Goal: Transaction & Acquisition: Purchase product/service

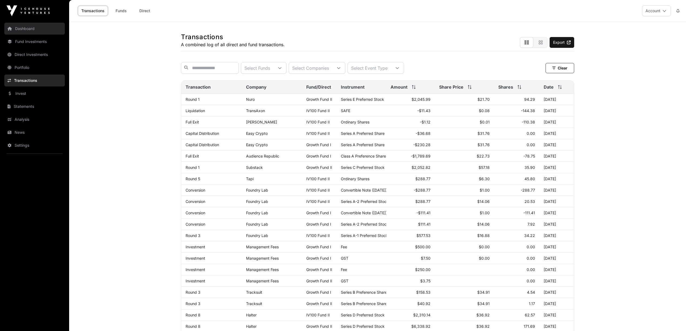
click at [30, 27] on link "Dashboard" at bounding box center [34, 29] width 61 height 12
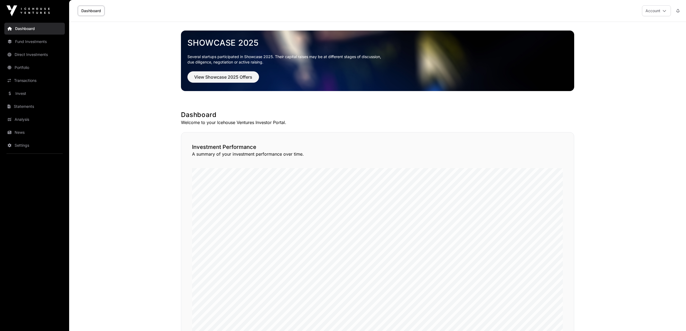
click at [223, 40] on link "Showcase 2025" at bounding box center [377, 43] width 380 height 10
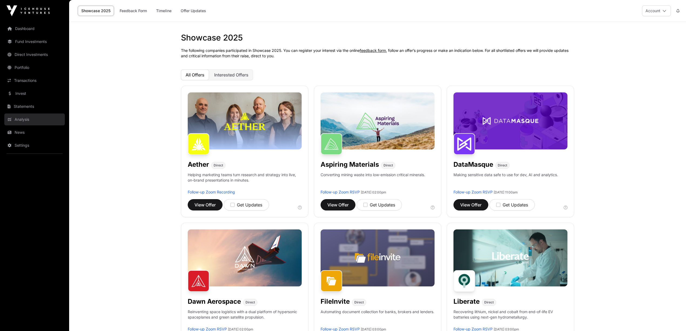
click at [29, 118] on link "Analysis" at bounding box center [34, 119] width 61 height 12
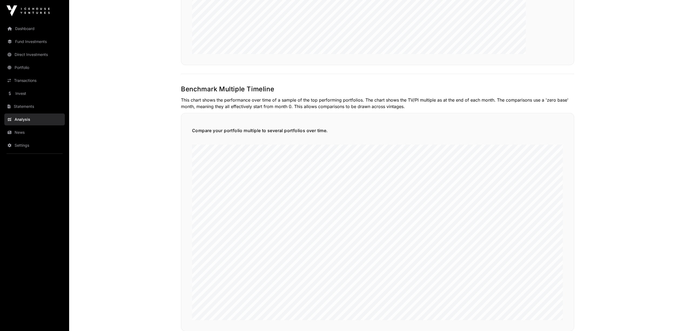
scroll to position [1097, 0]
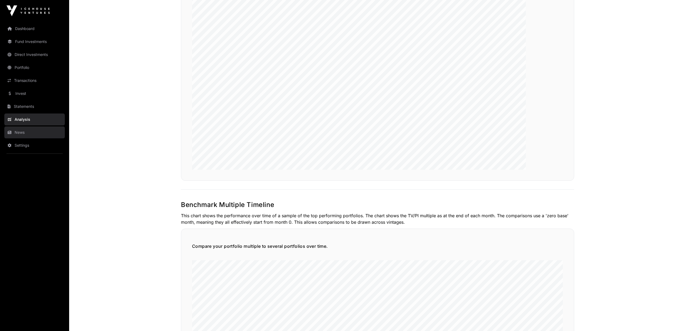
click at [21, 133] on link "News" at bounding box center [34, 132] width 61 height 12
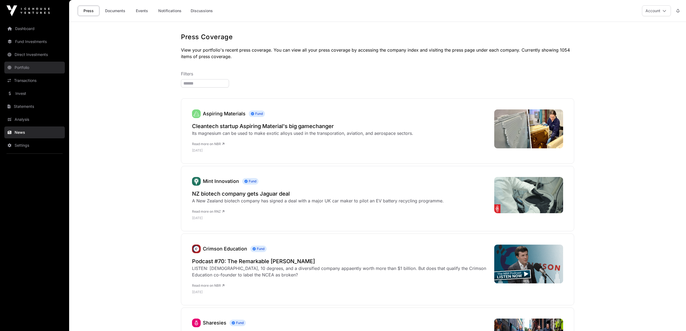
click at [23, 66] on link "Portfolio" at bounding box center [34, 68] width 61 height 12
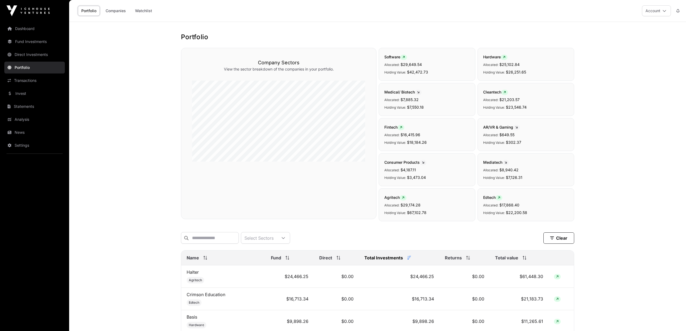
scroll to position [144, 0]
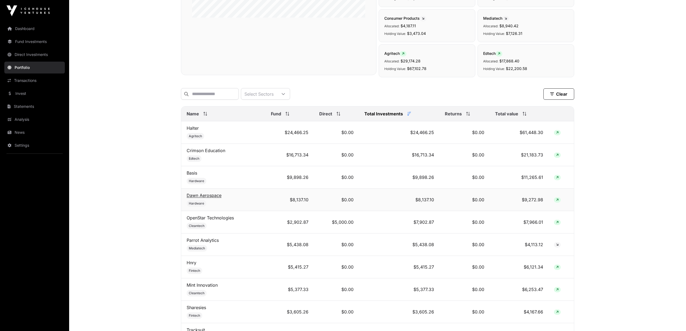
click at [206, 198] on link "Dawn Aerospace" at bounding box center [204, 195] width 35 height 5
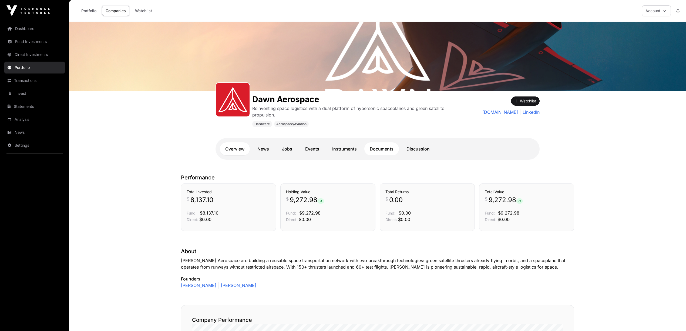
click at [387, 145] on link "Documents" at bounding box center [381, 148] width 35 height 13
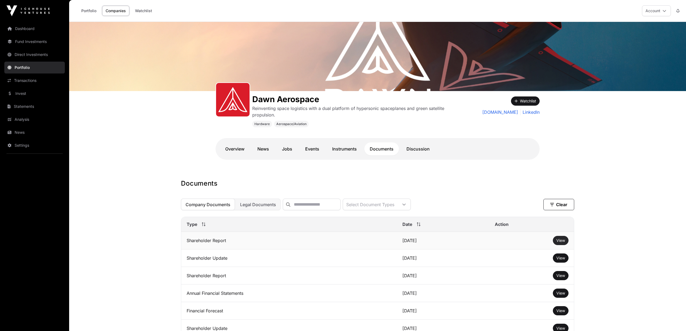
click at [560, 243] on span "View" at bounding box center [561, 240] width 9 height 5
click at [561, 243] on span "View" at bounding box center [561, 240] width 9 height 5
click at [31, 31] on link "Dashboard" at bounding box center [34, 29] width 61 height 12
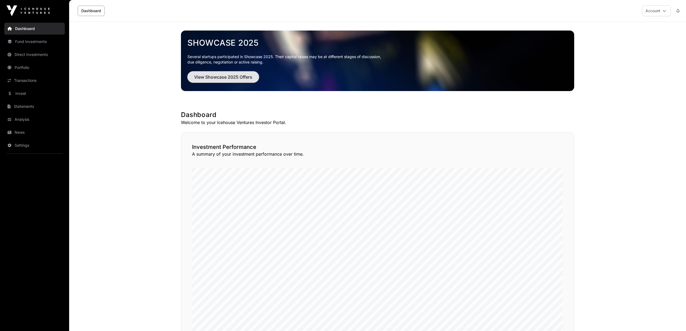
click at [225, 75] on span "View Showcase 2025 Offers" at bounding box center [223, 77] width 58 height 6
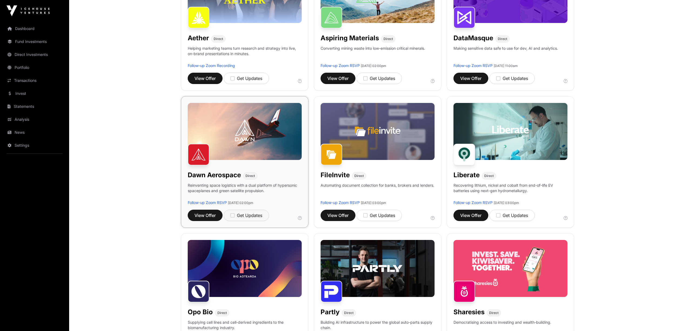
scroll to position [144, 0]
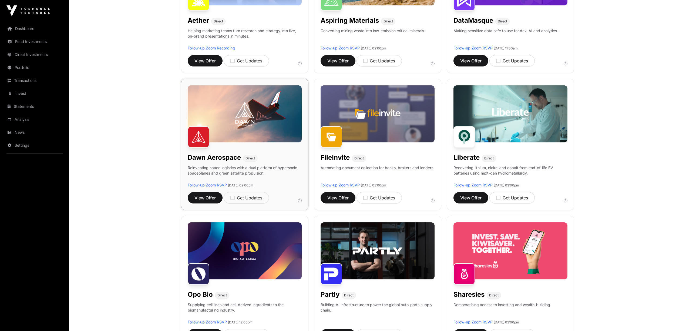
click at [242, 122] on img at bounding box center [245, 113] width 114 height 57
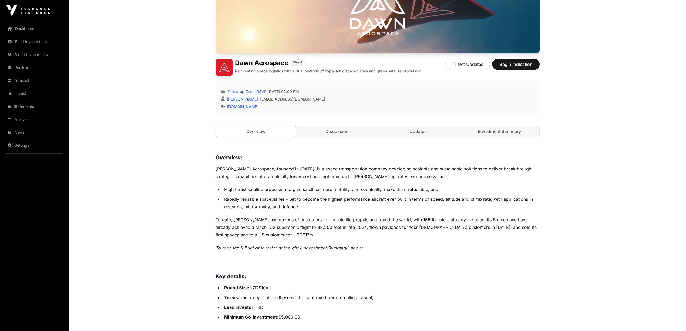
scroll to position [108, 0]
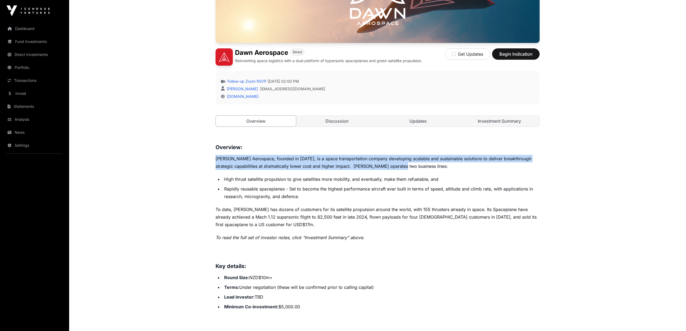
drag, startPoint x: 214, startPoint y: 160, endPoint x: 415, endPoint y: 168, distance: 201.4
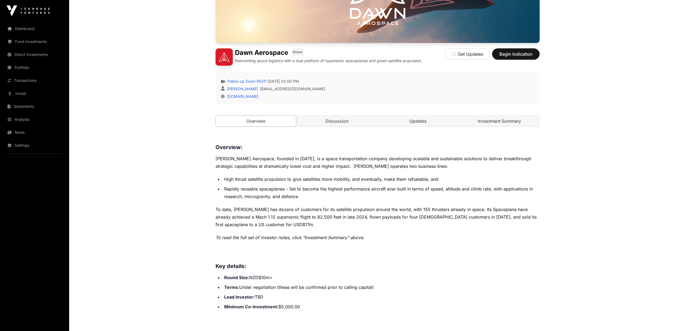
drag, startPoint x: 242, startPoint y: 183, endPoint x: 228, endPoint y: 180, distance: 13.6
click at [238, 183] on li "High thrust satellite propulsion to give satellites more mobility, and eventual…" at bounding box center [381, 179] width 317 height 8
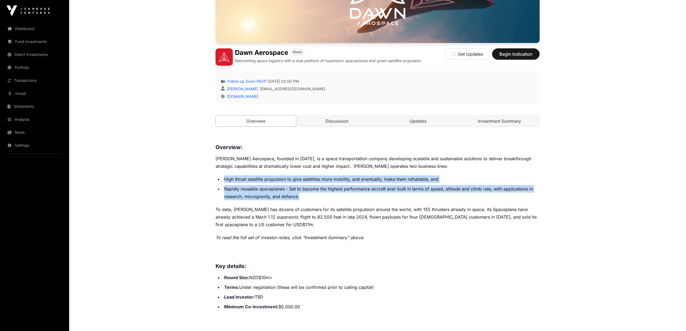
drag, startPoint x: 222, startPoint y: 177, endPoint x: 308, endPoint y: 199, distance: 88.8
click at [312, 199] on ul "High thrust satellite propulsion to give satellites more mobility, and eventual…" at bounding box center [378, 187] width 324 height 25
click at [308, 199] on li "Rapidly reusable spaceplanes - Set to become the highest performance aircraft e…" at bounding box center [381, 192] width 317 height 15
drag, startPoint x: 308, startPoint y: 199, endPoint x: 196, endPoint y: 174, distance: 115.1
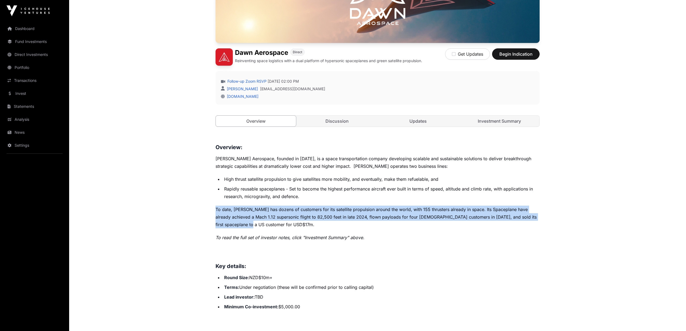
drag, startPoint x: 212, startPoint y: 208, endPoint x: 247, endPoint y: 222, distance: 37.2
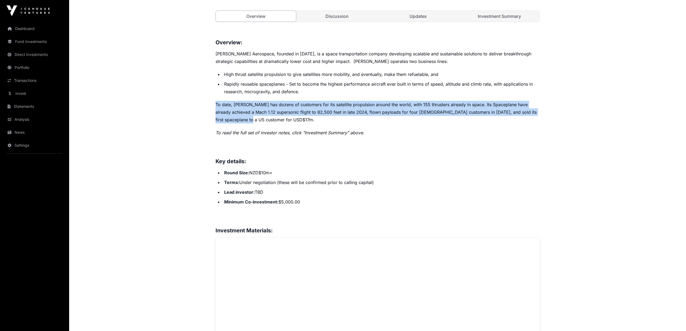
scroll to position [216, 0]
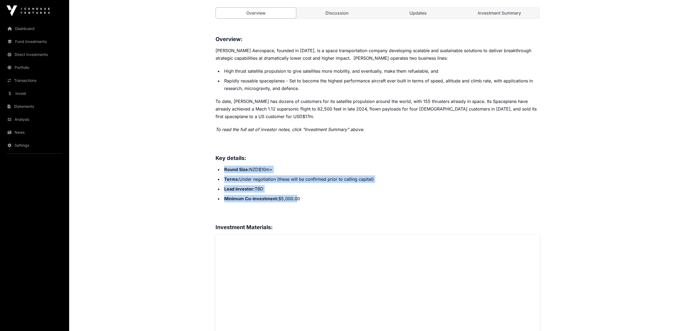
drag, startPoint x: 220, startPoint y: 168, endPoint x: 305, endPoint y: 203, distance: 91.3
click at [303, 202] on ul "Round Size: NZD$10m+ Terms: Under negotiation (these will be confirmed prior to…" at bounding box center [378, 184] width 324 height 37
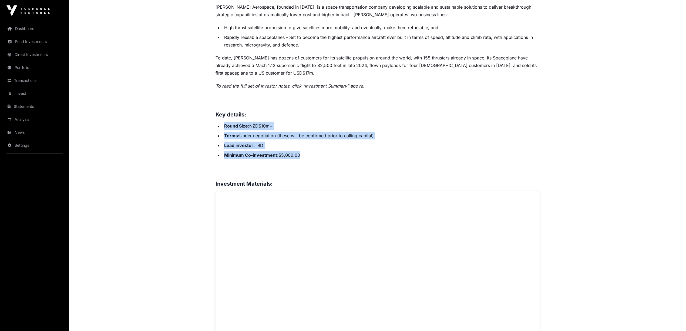
scroll to position [252, 0]
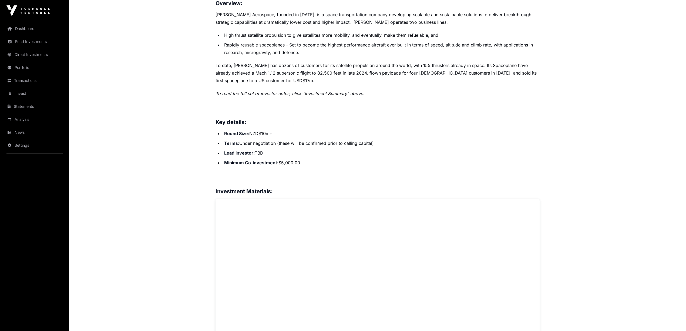
click at [302, 170] on div "Overview: [PERSON_NAME] Aerospace, founded in [DATE], is a space transportation…" at bounding box center [378, 297] width 324 height 597
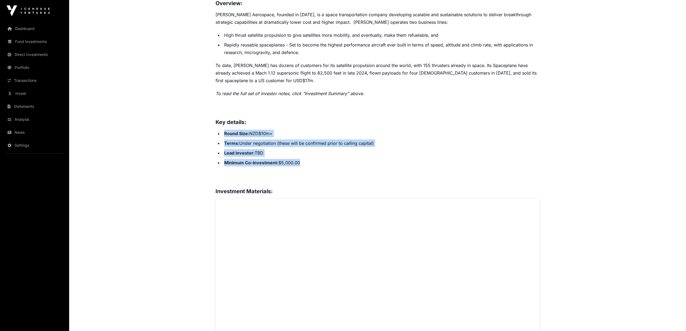
drag, startPoint x: 312, startPoint y: 163, endPoint x: 223, endPoint y: 129, distance: 95.4
click at [223, 129] on div "Overview: [PERSON_NAME] Aerospace, founded in [DATE], is a space transportation…" at bounding box center [378, 297] width 324 height 597
click at [223, 130] on div "Overview: [PERSON_NAME] Aerospace, founded in [DATE], is a space transportation…" at bounding box center [378, 297] width 324 height 597
drag, startPoint x: 223, startPoint y: 130, endPoint x: 315, endPoint y: 162, distance: 97.7
click at [315, 162] on div "Overview: [PERSON_NAME] Aerospace, founded in [DATE], is a space transportation…" at bounding box center [378, 297] width 324 height 597
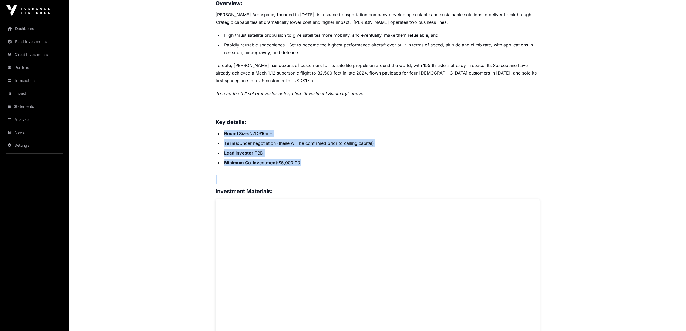
click at [315, 162] on li "Minimum Co-investment: $5,000.00" at bounding box center [381, 163] width 317 height 8
drag, startPoint x: 315, startPoint y: 162, endPoint x: 226, endPoint y: 135, distance: 93.1
click at [226, 135] on ul "Round Size: NZD$10m+ Terms: Under negotiation (these will be confirmed prior to…" at bounding box center [378, 148] width 324 height 37
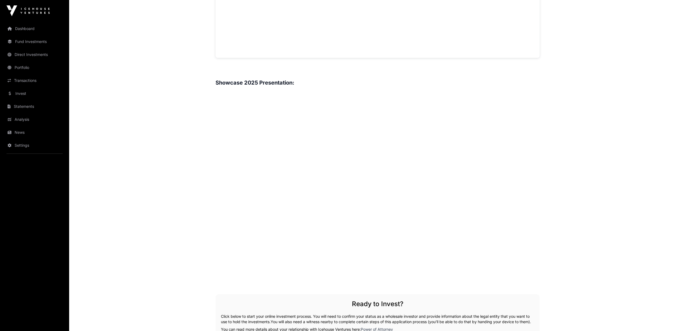
scroll to position [576, 0]
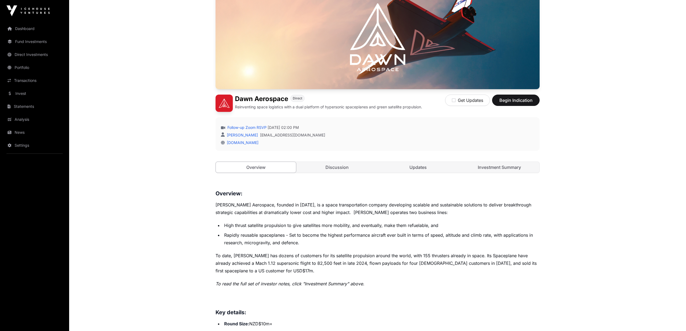
scroll to position [36, 0]
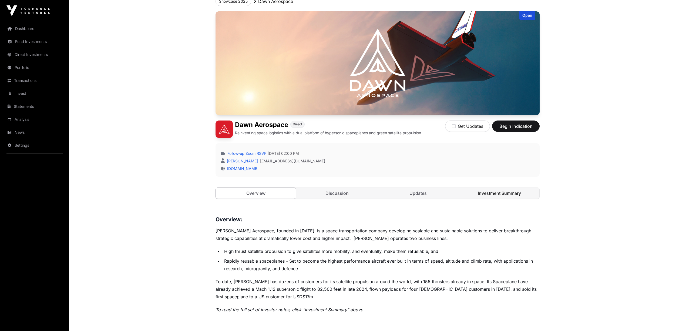
click at [504, 193] on link "Investment Summary" at bounding box center [500, 193] width 80 height 11
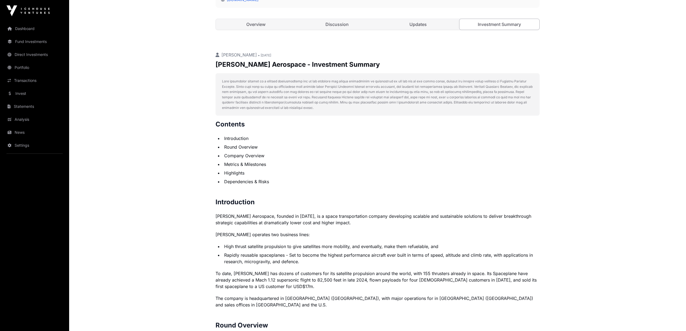
scroll to position [216, 0]
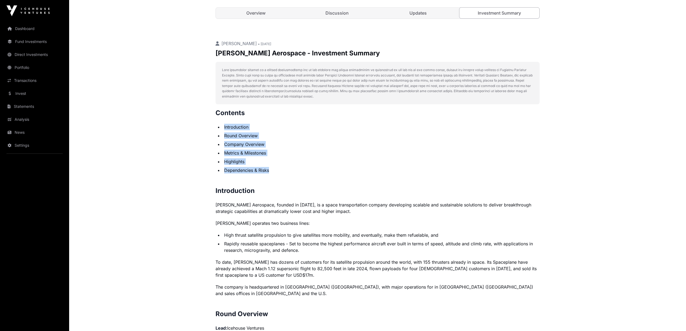
drag, startPoint x: 224, startPoint y: 122, endPoint x: 300, endPoint y: 172, distance: 90.9
click at [300, 172] on li "Dependencies & Risks" at bounding box center [381, 170] width 317 height 6
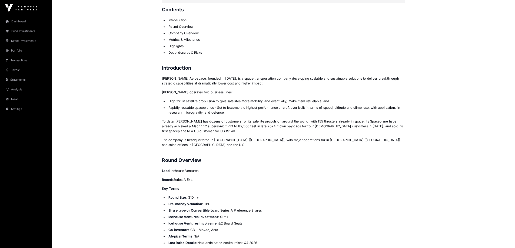
scroll to position [324, 0]
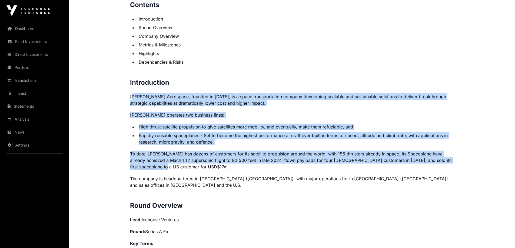
drag, startPoint x: 133, startPoint y: 93, endPoint x: 169, endPoint y: 168, distance: 84.0
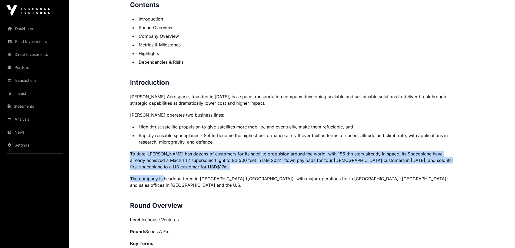
drag, startPoint x: 162, startPoint y: 171, endPoint x: 122, endPoint y: 149, distance: 45.3
click at [139, 151] on p "To date, [PERSON_NAME] has dozens of customers for its satellite propulsion aro…" at bounding box center [292, 160] width 324 height 19
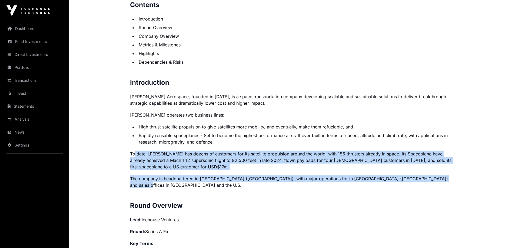
drag, startPoint x: 135, startPoint y: 149, endPoint x: 447, endPoint y: 177, distance: 313.6
click at [447, 177] on p "The company is headquartered in [GEOGRAPHIC_DATA] ([GEOGRAPHIC_DATA]), with maj…" at bounding box center [292, 182] width 324 height 13
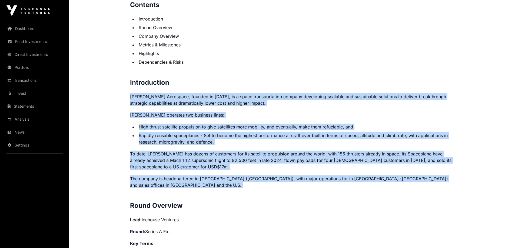
drag, startPoint x: 447, startPoint y: 177, endPoint x: 137, endPoint y: 94, distance: 321.3
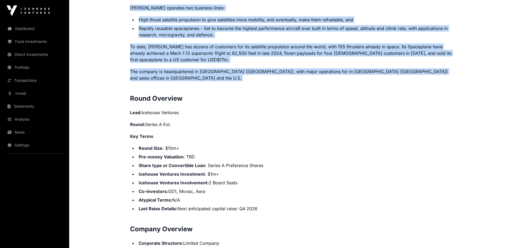
scroll to position [432, 0]
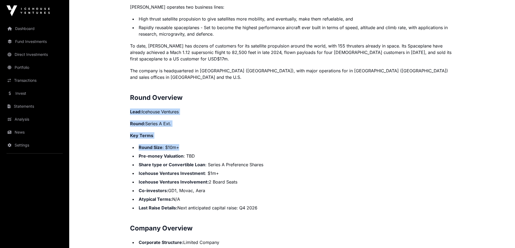
drag, startPoint x: 129, startPoint y: 102, endPoint x: 198, endPoint y: 139, distance: 78.8
click at [198, 144] on li "Round Size : $10m+" at bounding box center [295, 147] width 317 height 6
drag, startPoint x: 194, startPoint y: 141, endPoint x: 124, endPoint y: 124, distance: 71.9
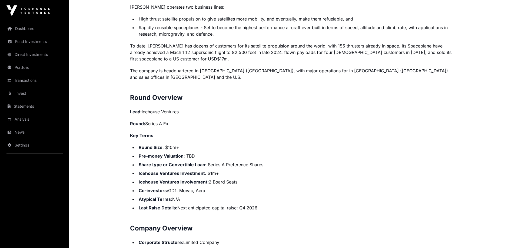
click at [192, 145] on ul "Round Size : $10m+ Pre-money Valuation : TBD Share type or Convertible Loan : S…" at bounding box center [292, 177] width 324 height 67
drag, startPoint x: 139, startPoint y: 140, endPoint x: 277, endPoint y: 174, distance: 142.1
click at [277, 174] on ul "Round Size : $10m+ Pre-money Valuation : TBD Share type or Convertible Loan : S…" at bounding box center [292, 177] width 324 height 67
click at [277, 179] on li "Icehouse Ventures Involvement: 2 Board Seats" at bounding box center [295, 182] width 317 height 6
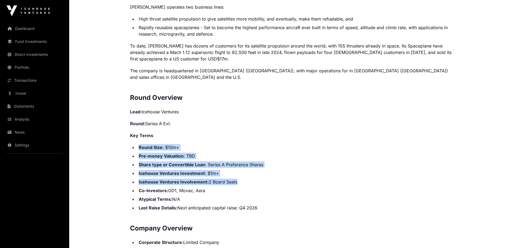
drag, startPoint x: 277, startPoint y: 174, endPoint x: 134, endPoint y: 142, distance: 146.1
click at [134, 144] on ul "Round Size : $10m+ Pre-money Valuation : TBD Share type or Convertible Loan : S…" at bounding box center [292, 177] width 324 height 67
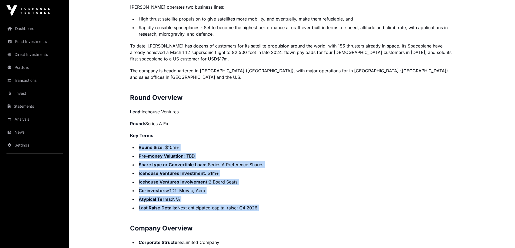
drag, startPoint x: 134, startPoint y: 142, endPoint x: 282, endPoint y: 201, distance: 158.7
click at [282, 201] on ul "Round Size : $10m+ Pre-money Valuation : TBD Share type or Convertible Loan : S…" at bounding box center [292, 177] width 324 height 67
click at [282, 205] on li "Last Raise Details: Next anticipated capital raise: Q4 2026" at bounding box center [295, 208] width 317 height 6
drag, startPoint x: 282, startPoint y: 201, endPoint x: 136, endPoint y: 132, distance: 161.4
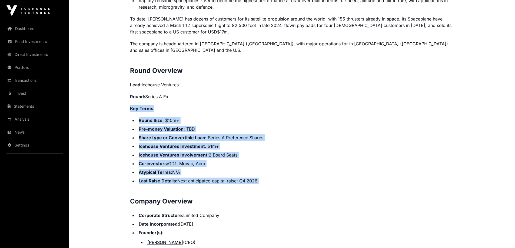
click at [307, 178] on li "Last Raise Details: Next anticipated capital raise: Q4 2026" at bounding box center [295, 181] width 317 height 6
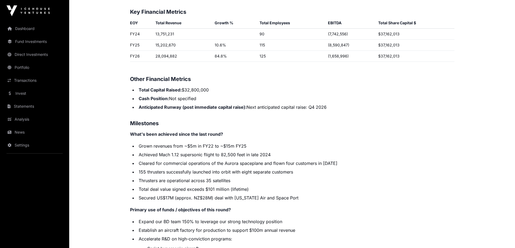
scroll to position [892, 0]
drag, startPoint x: 138, startPoint y: 82, endPoint x: 342, endPoint y: 102, distance: 204.7
click at [342, 102] on ul "Total Capital Raised: $32,800,000 Cash Position: Not specified Anticipated Runw…" at bounding box center [292, 98] width 324 height 24
click at [342, 103] on li "Anticipated Runway (post immediate capital raise): Next anticipated capital rai…" at bounding box center [295, 106] width 317 height 6
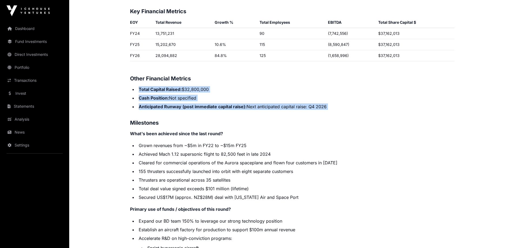
drag, startPoint x: 342, startPoint y: 102, endPoint x: 142, endPoint y: 83, distance: 201.0
click at [142, 86] on ul "Total Capital Raised: $32,800,000 Cash Position: Not specified Anticipated Runw…" at bounding box center [292, 98] width 324 height 24
click at [142, 87] on strong "Total Capital Raised:" at bounding box center [160, 89] width 43 height 5
drag, startPoint x: 141, startPoint y: 83, endPoint x: 341, endPoint y: 98, distance: 200.0
click at [341, 98] on ul "Total Capital Raised: $32,800,000 Cash Position: Not specified Anticipated Runw…" at bounding box center [292, 98] width 324 height 24
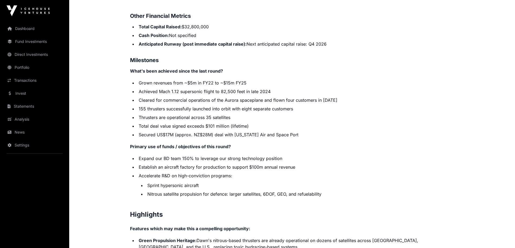
scroll to position [973, 0]
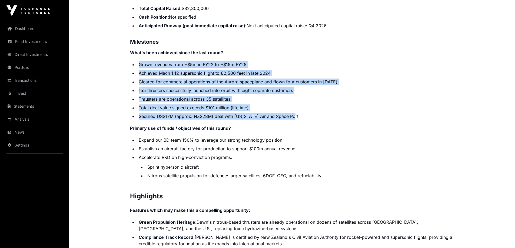
drag, startPoint x: 137, startPoint y: 59, endPoint x: 334, endPoint y: 107, distance: 202.4
click at [335, 106] on ul "Grown revenues from ~$5m in FY22 to ~$15m FY25 Achieved Mach 1.12 supersonic fl…" at bounding box center [292, 90] width 324 height 58
click at [317, 113] on li "Secured US$17M (approx. NZ$28M) deal with [US_STATE] Air and Space Port" at bounding box center [295, 116] width 317 height 6
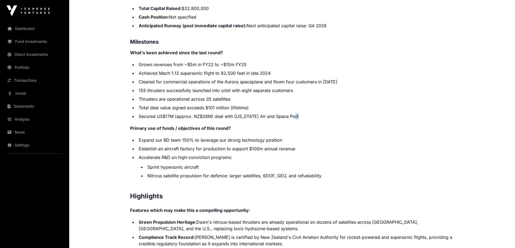
click at [316, 113] on li "Secured US$17M (approx. NZ$28M) deal with [US_STATE] Air and Space Port" at bounding box center [295, 116] width 317 height 6
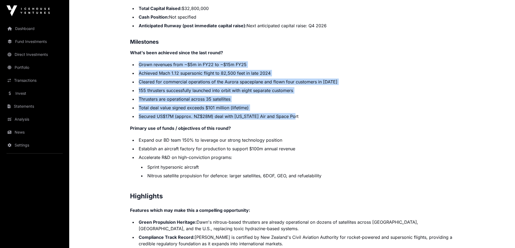
drag, startPoint x: 137, startPoint y: 56, endPoint x: 323, endPoint y: 109, distance: 192.7
click at [323, 109] on ul "Grown revenues from ~$5m in FY22 to ~$15m FY25 Achieved Mach 1.12 supersonic fl…" at bounding box center [292, 90] width 324 height 58
click at [323, 113] on li "Secured US$17M (approx. NZ$28M) deal with [US_STATE] Air and Space Port" at bounding box center [295, 116] width 317 height 6
drag, startPoint x: 323, startPoint y: 109, endPoint x: 142, endPoint y: 59, distance: 187.9
click at [142, 61] on ul "Grown revenues from ~$5m in FY22 to ~$15m FY25 Achieved Mach 1.12 supersonic fl…" at bounding box center [292, 90] width 324 height 58
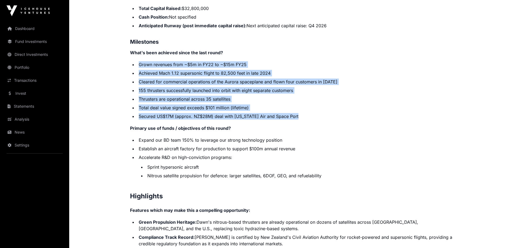
click at [136, 61] on ul "Grown revenues from ~$5m in FY22 to ~$15m FY25 Achieved Mach 1.12 supersonic fl…" at bounding box center [292, 90] width 324 height 58
drag, startPoint x: 132, startPoint y: 58, endPoint x: 320, endPoint y: 109, distance: 195.8
click at [320, 109] on ul "Grown revenues from ~$5m in FY22 to ~$15m FY25 Achieved Mach 1.12 supersonic fl…" at bounding box center [292, 90] width 324 height 58
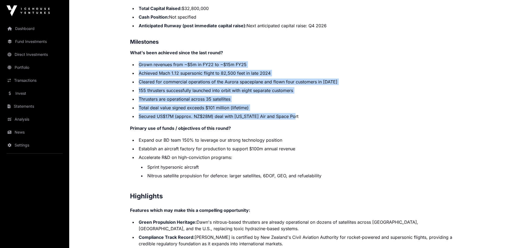
drag, startPoint x: 309, startPoint y: 113, endPoint x: 132, endPoint y: 55, distance: 186.2
click at [132, 61] on ul "Grown revenues from ~$5m in FY22 to ~$15m FY25 Achieved Mach 1.12 supersonic fl…" at bounding box center [292, 90] width 324 height 58
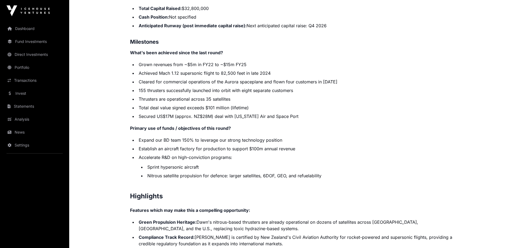
click at [141, 137] on li "Expand our BD team 150% to leverage our strong technology position" at bounding box center [295, 140] width 317 height 6
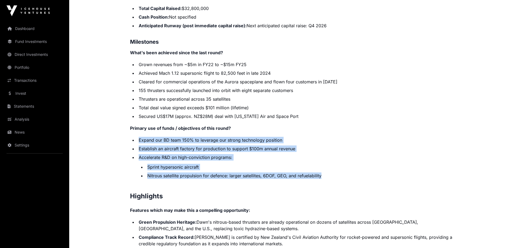
drag, startPoint x: 138, startPoint y: 136, endPoint x: 333, endPoint y: 172, distance: 198.2
click at [333, 172] on ul "Expand our BD team 150% to leverage our strong technology position Establish an…" at bounding box center [292, 158] width 324 height 42
click at [333, 173] on li "Nitrous satellite propulsion for defence: larger satellites, 6DOF, GEO, and ref…" at bounding box center [300, 176] width 309 height 6
drag, startPoint x: 333, startPoint y: 172, endPoint x: 138, endPoint y: 133, distance: 198.4
click at [138, 137] on ul "Expand our BD team 150% to leverage our strong technology position Establish an…" at bounding box center [292, 158] width 324 height 42
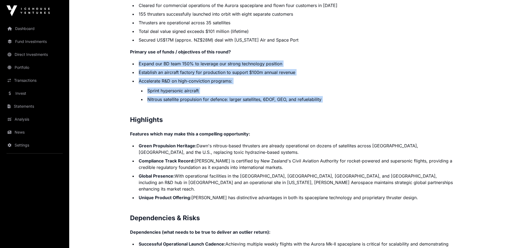
scroll to position [1054, 0]
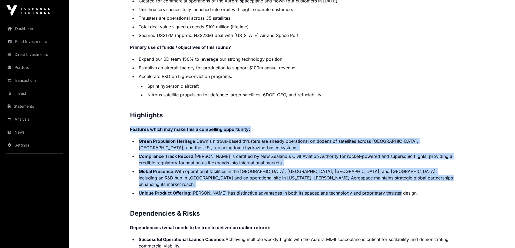
drag, startPoint x: 129, startPoint y: 124, endPoint x: 401, endPoint y: 182, distance: 278.4
click at [401, 190] on li "Unique Product Offering: [PERSON_NAME] has distinctive advantages in both its s…" at bounding box center [295, 193] width 317 height 6
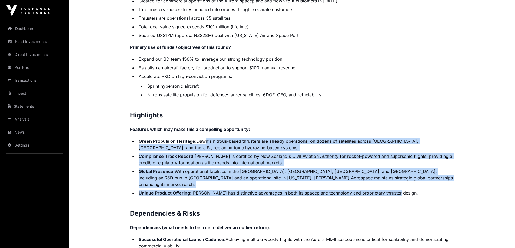
drag, startPoint x: 401, startPoint y: 182, endPoint x: 202, endPoint y: 135, distance: 205.0
click at [202, 138] on ul "Green Propulsion Heritage: Dawn's nitrous-based thrusters are already operation…" at bounding box center [292, 167] width 324 height 58
click at [202, 138] on li "Green Propulsion Heritage: Dawn's nitrous-based thrusters are already operation…" at bounding box center [295, 144] width 317 height 13
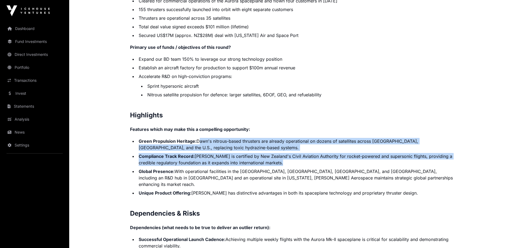
drag, startPoint x: 202, startPoint y: 135, endPoint x: 318, endPoint y: 156, distance: 118.3
click at [318, 156] on ul "Green Propulsion Heritage: Dawn's nitrous-based thrusters are already operation…" at bounding box center [292, 167] width 324 height 58
click at [318, 156] on li "Compliance Track Record: [PERSON_NAME] is certified by New Zealand's Civil Avia…" at bounding box center [295, 159] width 317 height 13
drag, startPoint x: 317, startPoint y: 156, endPoint x: 209, endPoint y: 133, distance: 109.8
click at [209, 138] on ul "Green Propulsion Heritage: Dawn's nitrous-based thrusters are already operation…" at bounding box center [292, 167] width 324 height 58
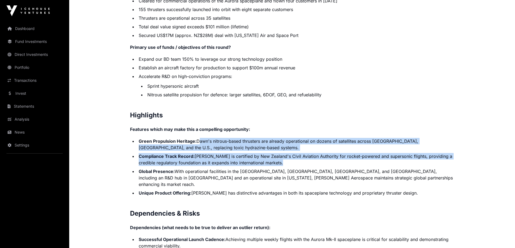
click at [209, 138] on li "Green Propulsion Heritage: Dawn's nitrous-based thrusters are already operation…" at bounding box center [295, 144] width 317 height 13
drag, startPoint x: 209, startPoint y: 133, endPoint x: 280, endPoint y: 159, distance: 75.5
click at [280, 159] on ul "Green Propulsion Heritage: Dawn's nitrous-based thrusters are already operation…" at bounding box center [292, 167] width 324 height 58
click at [280, 159] on li "Compliance Track Record: [PERSON_NAME] is certified by New Zealand's Civil Avia…" at bounding box center [295, 159] width 317 height 13
drag, startPoint x: 280, startPoint y: 159, endPoint x: 137, endPoint y: 134, distance: 145.4
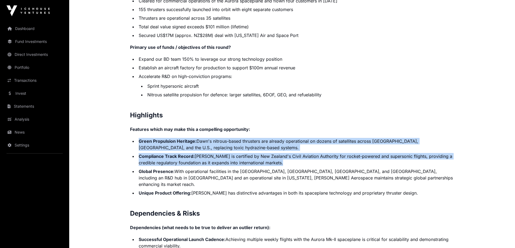
click at [137, 138] on ul "Green Propulsion Heritage: Dawn's nitrous-based thrusters are already operation…" at bounding box center [292, 167] width 324 height 58
click at [137, 168] on li "Global Presence: With operational facilities in the [GEOGRAPHIC_DATA], [GEOGRAP…" at bounding box center [295, 177] width 317 height 19
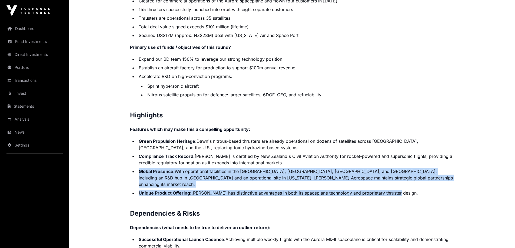
drag, startPoint x: 162, startPoint y: 165, endPoint x: 409, endPoint y: 180, distance: 247.4
click at [409, 180] on ul "Green Propulsion Heritage: Dawn's nitrous-based thrusters are already operation…" at bounding box center [292, 167] width 324 height 58
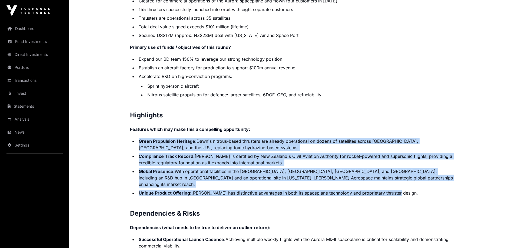
drag, startPoint x: 401, startPoint y: 182, endPoint x: 135, endPoint y: 130, distance: 270.7
drag, startPoint x: 135, startPoint y: 130, endPoint x: 401, endPoint y: 183, distance: 271.6
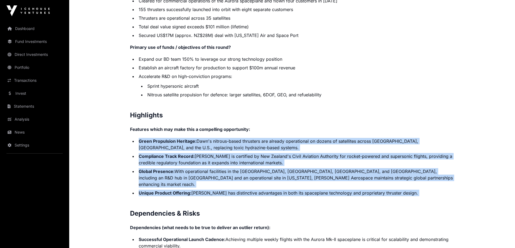
click at [401, 190] on li "Unique Product Offering: [PERSON_NAME] has distinctive advantages in both its s…" at bounding box center [295, 193] width 317 height 6
drag, startPoint x: 401, startPoint y: 183, endPoint x: 137, endPoint y: 134, distance: 269.3
click at [137, 138] on ul "Green Propulsion Heritage: Dawn's nitrous-based thrusters are already operation…" at bounding box center [292, 167] width 324 height 58
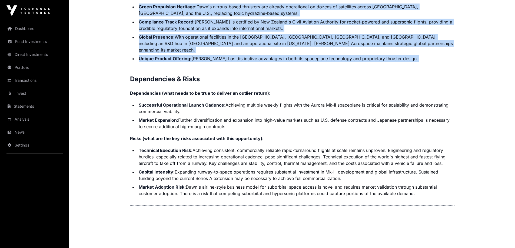
scroll to position [1189, 0]
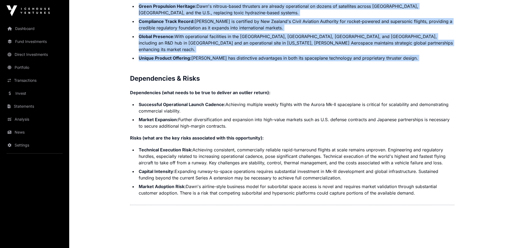
drag, startPoint x: 136, startPoint y: 91, endPoint x: 191, endPoint y: 97, distance: 55.3
click at [191, 101] on ul "Successful Operational Launch Cadence: Achieving multiple weekly flights with t…" at bounding box center [292, 115] width 324 height 28
click at [191, 101] on li "Successful Operational Launch Cadence: Achieving multiple weekly flights with t…" at bounding box center [295, 107] width 317 height 13
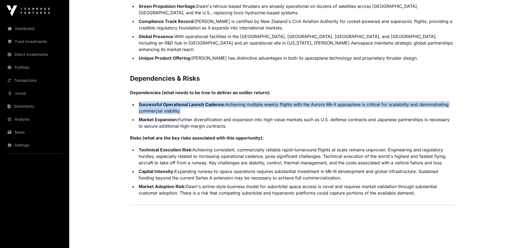
drag, startPoint x: 191, startPoint y: 97, endPoint x: 140, endPoint y: 89, distance: 51.5
click at [145, 101] on li "Successful Operational Launch Cadence: Achieving multiple weekly flights with t…" at bounding box center [295, 107] width 317 height 13
click at [139, 102] on strong "Successful Operational Launch Cadence:" at bounding box center [182, 104] width 87 height 5
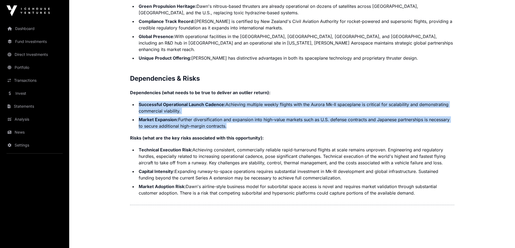
drag, startPoint x: 139, startPoint y: 89, endPoint x: 240, endPoint y: 111, distance: 103.3
click at [240, 111] on ul "Successful Operational Launch Cadence: Achieving multiple weekly flights with t…" at bounding box center [292, 115] width 324 height 28
click at [237, 116] on li "Market Expansion: Further diversification and expansion into high-value markets…" at bounding box center [295, 122] width 317 height 13
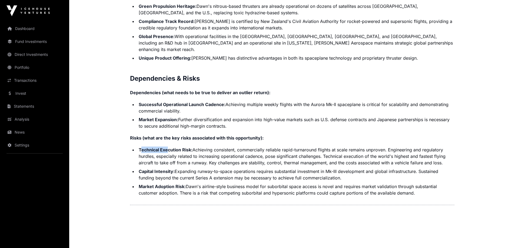
drag, startPoint x: 140, startPoint y: 138, endPoint x: 162, endPoint y: 139, distance: 22.2
click at [168, 147] on strong "Technical Execution Risk:" at bounding box center [166, 149] width 54 height 5
drag, startPoint x: 160, startPoint y: 139, endPoint x: 149, endPoint y: 137, distance: 10.9
click at [159, 147] on strong "Technical Execution Risk:" at bounding box center [166, 149] width 54 height 5
drag, startPoint x: 138, startPoint y: 137, endPoint x: 454, endPoint y: 150, distance: 316.6
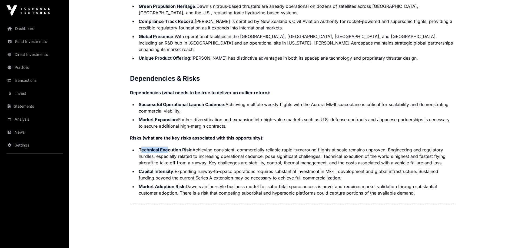
click at [454, 150] on li "Technical Execution Risk: Achieving consistent, commercially reliable rapid-tur…" at bounding box center [295, 156] width 317 height 19
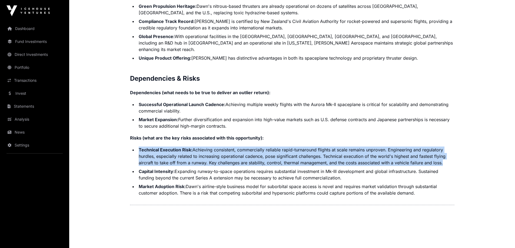
drag, startPoint x: 454, startPoint y: 150, endPoint x: 143, endPoint y: 140, distance: 311.1
click at [144, 147] on li "Technical Execution Risk: Achieving consistent, commercially reliable rapid-tur…" at bounding box center [295, 156] width 317 height 19
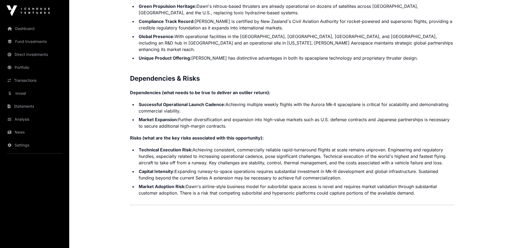
click at [139, 168] on li "Capital Intensity: Expanding runway-to-space operations requires substantial in…" at bounding box center [295, 174] width 317 height 13
drag, startPoint x: 168, startPoint y: 158, endPoint x: 354, endPoint y: 164, distance: 186.2
click at [354, 168] on li "Capital Intensity: Expanding runway-to-space operations requires substantial in…" at bounding box center [295, 174] width 317 height 13
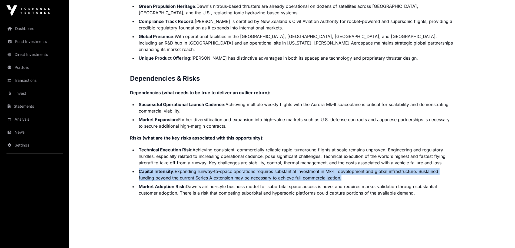
drag, startPoint x: 353, startPoint y: 163, endPoint x: 137, endPoint y: 155, distance: 216.3
click at [137, 168] on li "Capital Intensity: Expanding runway-to-space operations requires substantial in…" at bounding box center [295, 174] width 317 height 13
drag, startPoint x: 137, startPoint y: 155, endPoint x: 360, endPoint y: 166, distance: 222.9
click at [360, 168] on li "Capital Intensity: Expanding runway-to-space operations requires substantial in…" at bounding box center [295, 174] width 317 height 13
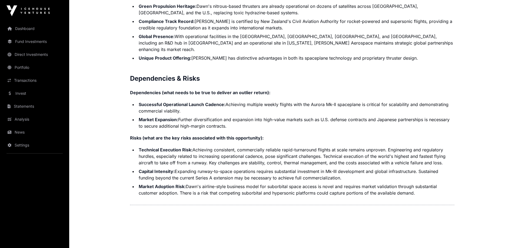
drag, startPoint x: 140, startPoint y: 175, endPoint x: 421, endPoint y: 180, distance: 281.5
click at [421, 180] on ul "Technical Execution Risk: Achieving consistent, commercially reliable rapid-tur…" at bounding box center [292, 172] width 324 height 50
click at [421, 183] on li "Market Adoption Risk: Dawn's airline-style business model for suborbital space …" at bounding box center [295, 189] width 317 height 13
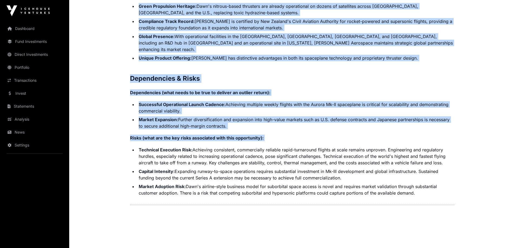
drag, startPoint x: 421, startPoint y: 180, endPoint x: 139, endPoint y: 133, distance: 286.2
drag, startPoint x: 139, startPoint y: 133, endPoint x: 427, endPoint y: 186, distance: 293.3
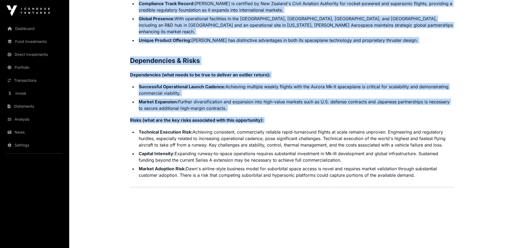
scroll to position [1214, 0]
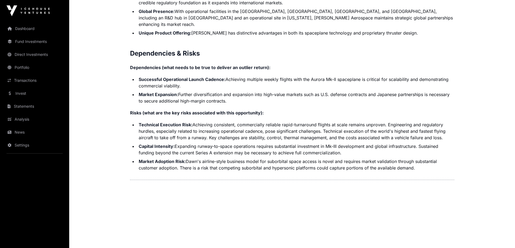
drag, startPoint x: 428, startPoint y: 155, endPoint x: 131, endPoint y: 106, distance: 300.8
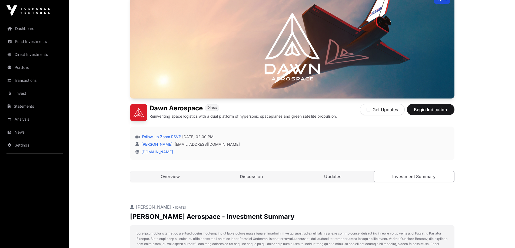
scroll to position [52, 0]
click at [329, 177] on link "Updates" at bounding box center [333, 177] width 80 height 11
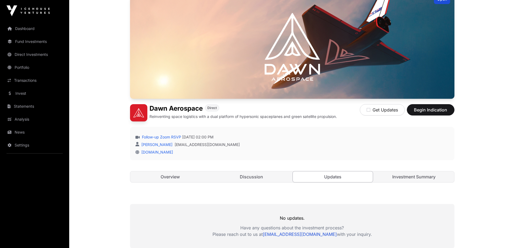
scroll to position [119, 0]
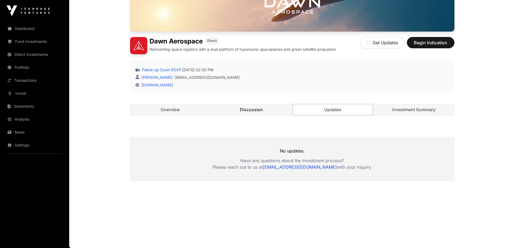
click at [250, 114] on link "Discussion" at bounding box center [251, 109] width 80 height 11
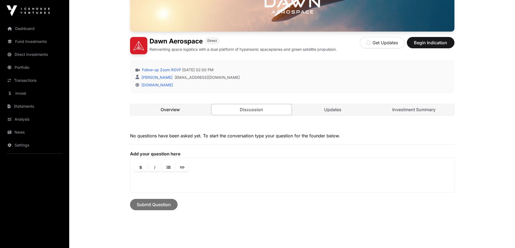
click at [161, 108] on link "Overview" at bounding box center [170, 109] width 80 height 11
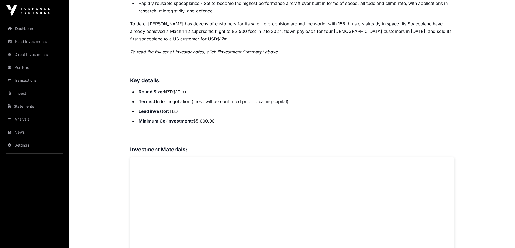
scroll to position [282, 0]
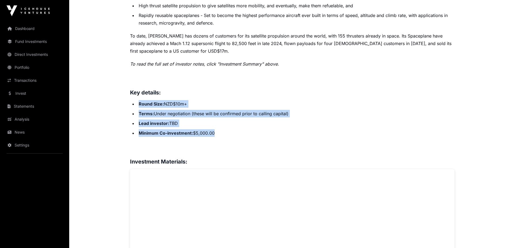
drag, startPoint x: 214, startPoint y: 137, endPoint x: 138, endPoint y: 101, distance: 84.0
click at [138, 101] on ul "Round Size: NZD$10m+ Terms: Under negotiation (these will be confirmed prior to…" at bounding box center [292, 118] width 324 height 37
click at [138, 101] on li "Round Size: NZD$10m+" at bounding box center [295, 104] width 317 height 8
drag, startPoint x: 138, startPoint y: 101, endPoint x: 224, endPoint y: 129, distance: 90.6
click at [224, 129] on ul "Round Size: NZD$10m+ Terms: Under negotiation (these will be confirmed prior to…" at bounding box center [292, 118] width 324 height 37
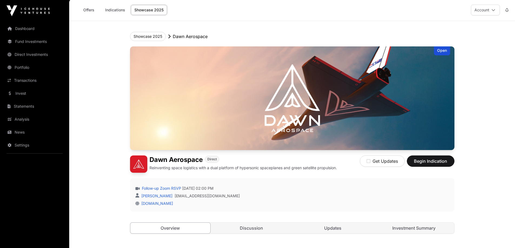
scroll to position [0, 0]
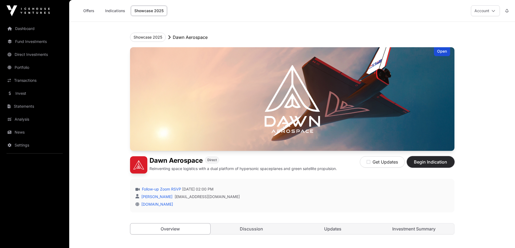
click at [419, 161] on span "Begin Indication" at bounding box center [430, 162] width 34 height 6
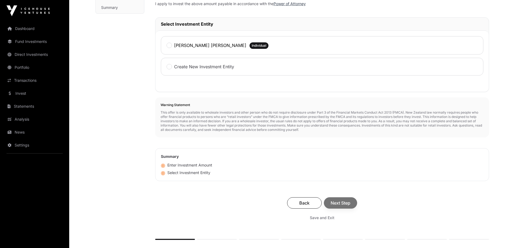
scroll to position [108, 0]
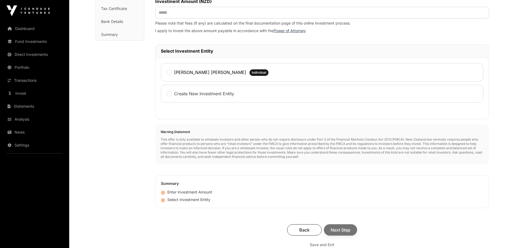
drag, startPoint x: 311, startPoint y: 158, endPoint x: 154, endPoint y: 140, distance: 157.4
click at [154, 140] on div "Investment AML Nature & Purpose Wholesale Power of Attorney Tax Certificate Ban…" at bounding box center [291, 113] width 393 height 351
click at [312, 164] on div "Warning Statement This offer is only available to wholeale investors and other …" at bounding box center [322, 145] width 334 height 40
drag, startPoint x: 317, startPoint y: 159, endPoint x: 160, endPoint y: 140, distance: 158.1
click at [160, 140] on p "This offer is only available to wholeale investors and other person who do not …" at bounding box center [321, 149] width 323 height 22
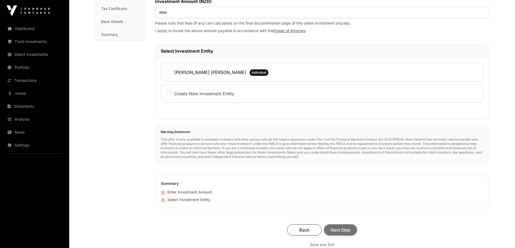
click at [160, 140] on p "This offer is only available to wholeale investors and other person who do not …" at bounding box center [321, 149] width 323 height 22
click at [317, 159] on p "This offer is only available to wholeale investors and other person who do not …" at bounding box center [321, 149] width 323 height 22
drag, startPoint x: 313, startPoint y: 159, endPoint x: 156, endPoint y: 138, distance: 158.4
click at [156, 138] on div "Warning Statement This offer is only available to wholeale investors and other …" at bounding box center [322, 145] width 334 height 40
click at [135, 138] on div "Investment AML Nature & Purpose Wholesale Power of Attorney Tax Certificate Ban…" at bounding box center [119, 113] width 49 height 351
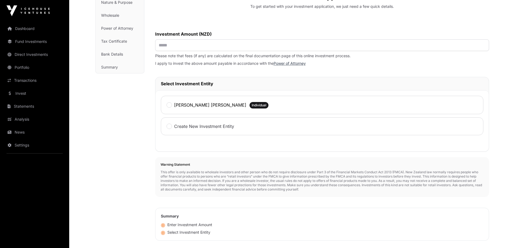
scroll to position [0, 0]
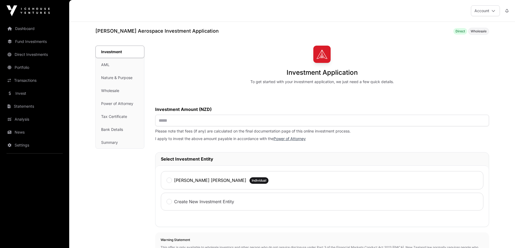
click at [396, 83] on div "Investment Application To get started with your investment application, we just…" at bounding box center [322, 65] width 334 height 39
click at [25, 40] on link "Fund Investments" at bounding box center [34, 42] width 61 height 12
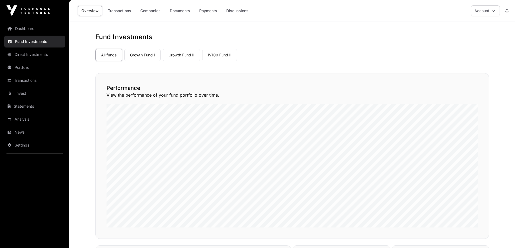
click at [277, 52] on div "All funds Growth Fund I Growth Fund II IV100 Fund II" at bounding box center [291, 54] width 393 height 15
click at [222, 56] on link "IV100 Fund II" at bounding box center [219, 55] width 35 height 12
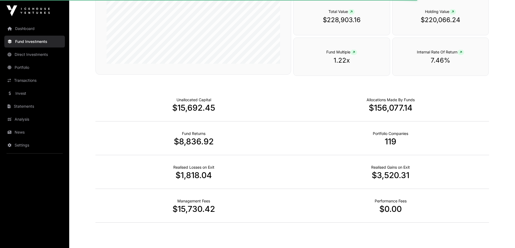
scroll to position [316, 0]
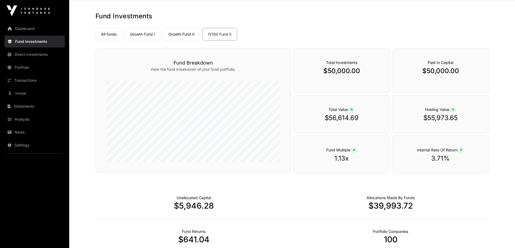
scroll to position [108, 0]
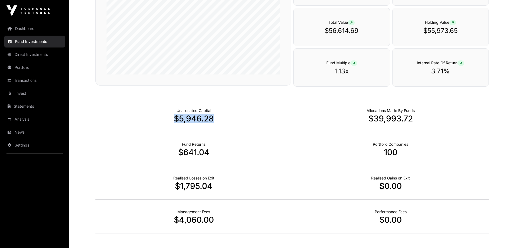
drag, startPoint x: 177, startPoint y: 117, endPoint x: 222, endPoint y: 116, distance: 45.7
click at [222, 116] on p "$5,946.28" at bounding box center [193, 119] width 197 height 10
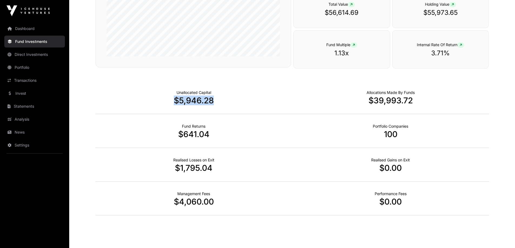
scroll to position [135, 0]
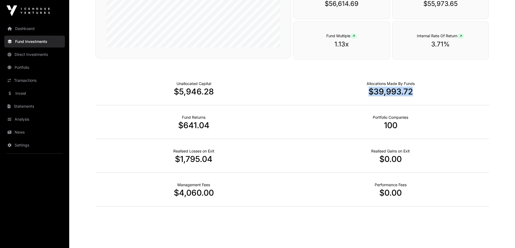
drag, startPoint x: 365, startPoint y: 92, endPoint x: 418, endPoint y: 91, distance: 52.7
click at [418, 91] on p "$39,993.72" at bounding box center [390, 92] width 197 height 10
click at [263, 86] on div "Unallocated Capital $5,946.28" at bounding box center [193, 89] width 197 height 34
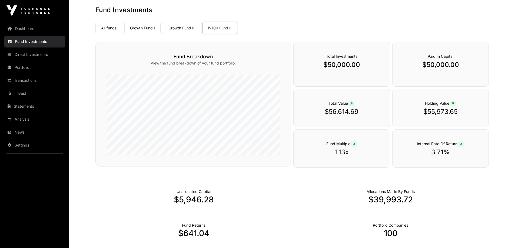
scroll to position [0, 0]
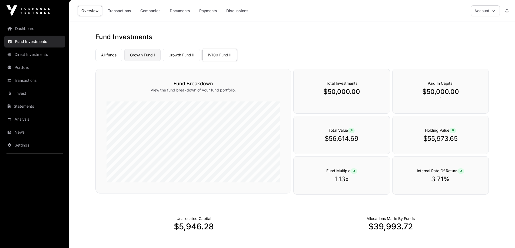
click at [141, 54] on link "Growth Fund I" at bounding box center [142, 55] width 36 height 12
click at [191, 54] on link "Growth Fund II" at bounding box center [181, 55] width 37 height 12
